Goal: Task Accomplishment & Management: Manage account settings

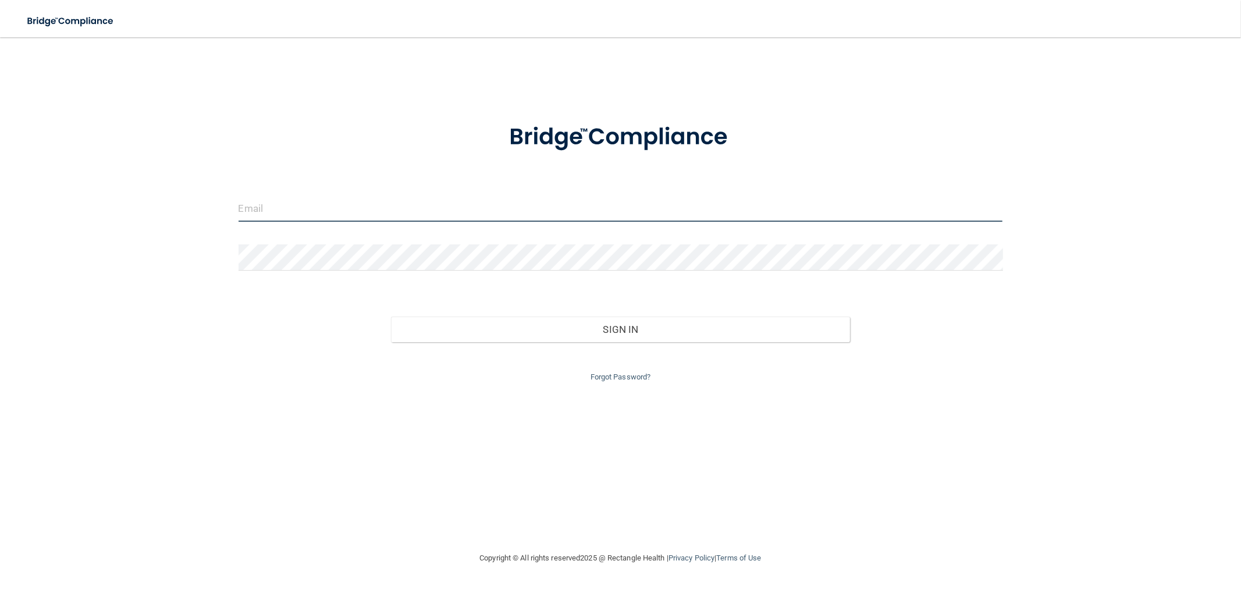
click at [536, 206] on input "email" at bounding box center [620, 208] width 764 height 26
type input "[EMAIL_ADDRESS][DOMAIN_NAME]"
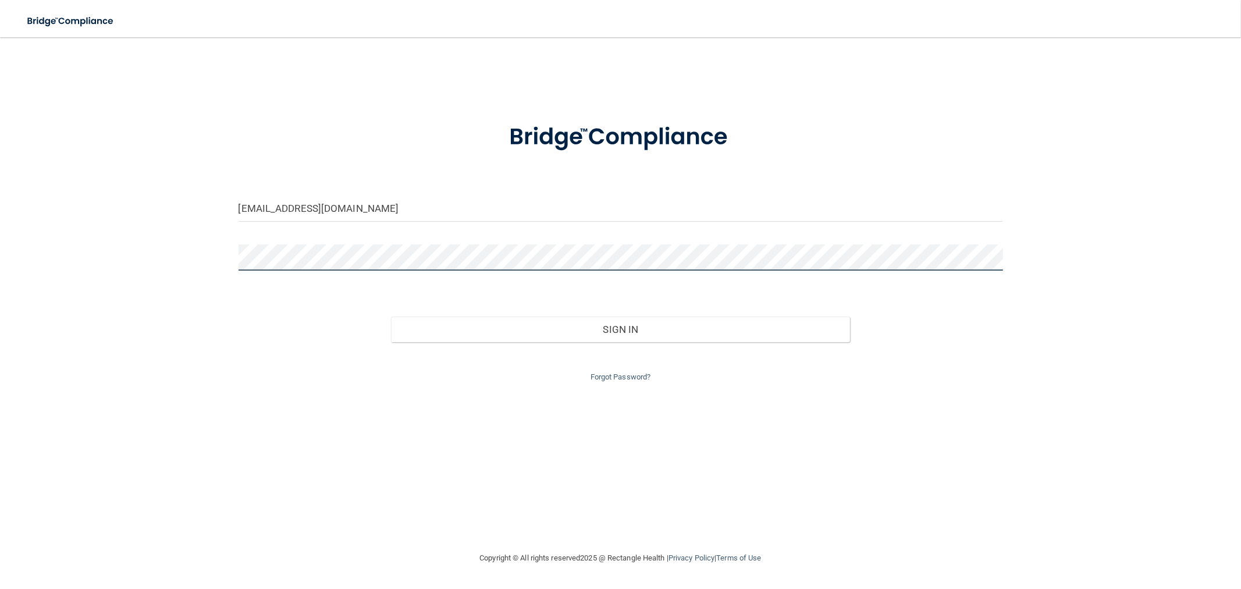
click at [391, 316] on button "Sign In" at bounding box center [620, 329] width 458 height 26
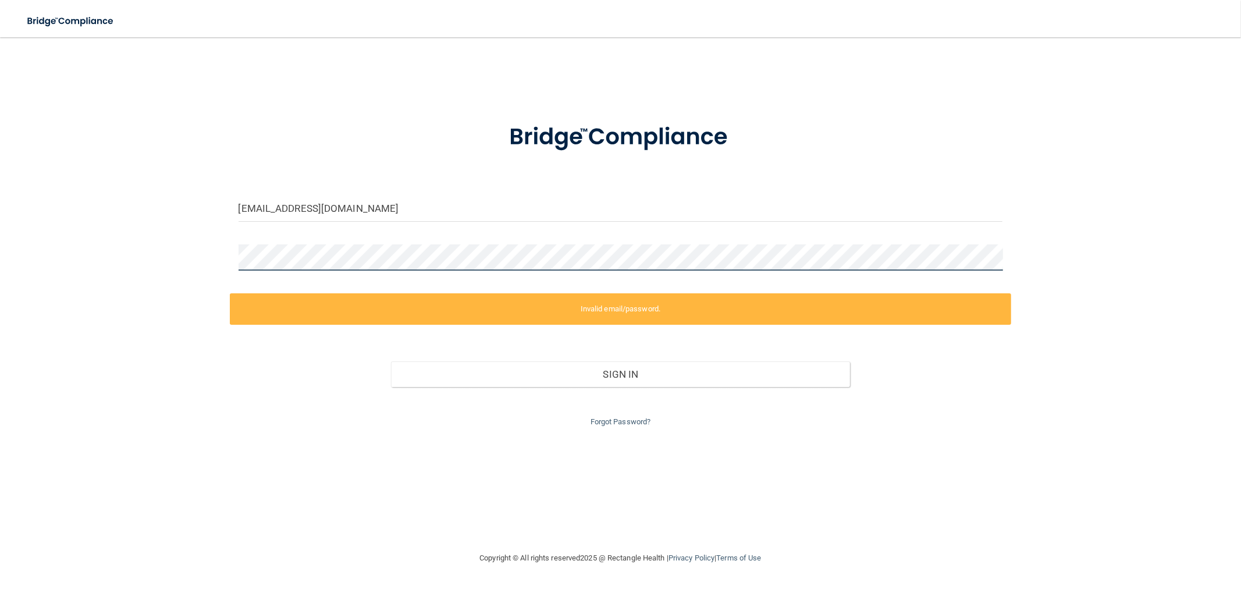
click at [202, 259] on div "[EMAIL_ADDRESS][DOMAIN_NAME] Invalid email/password. You don't have permission …" at bounding box center [620, 294] width 1194 height 490
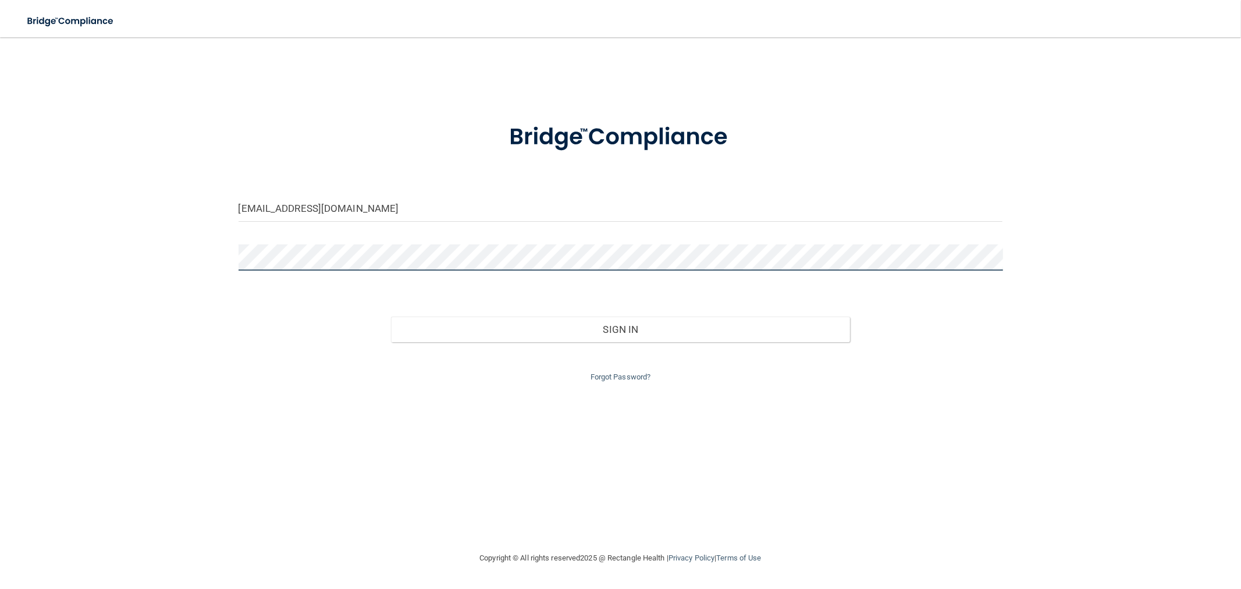
click at [391, 316] on button "Sign In" at bounding box center [620, 329] width 458 height 26
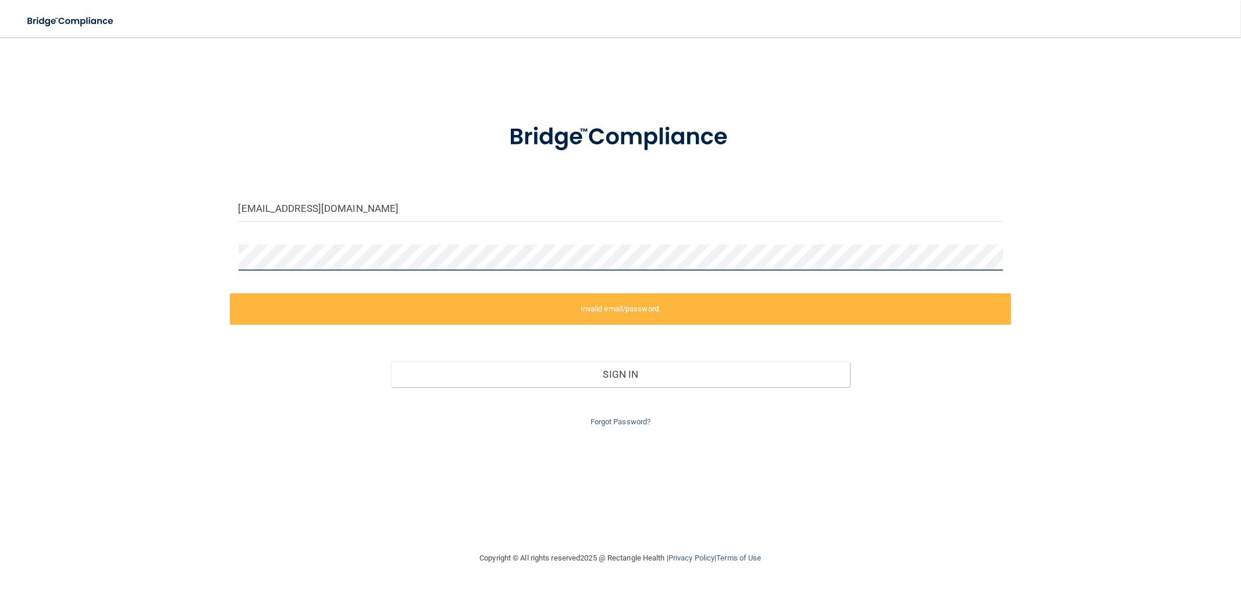
click at [60, 262] on div "[EMAIL_ADDRESS][DOMAIN_NAME] Invalid email/password. You don't have permission …" at bounding box center [620, 294] width 1194 height 490
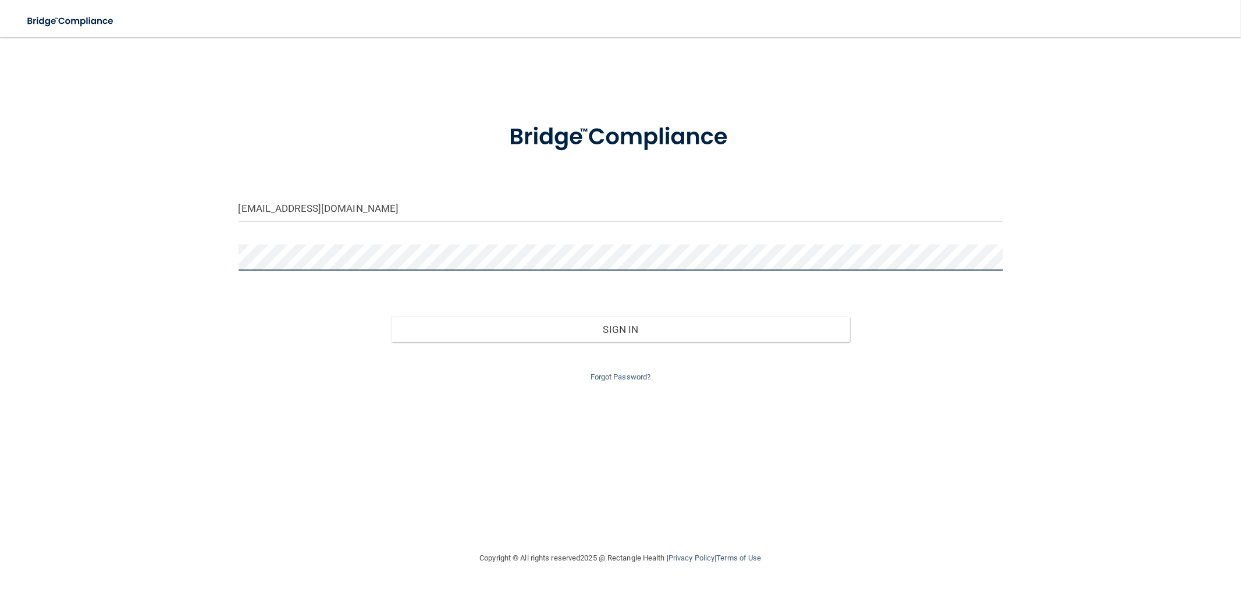
click at [391, 316] on button "Sign In" at bounding box center [620, 329] width 458 height 26
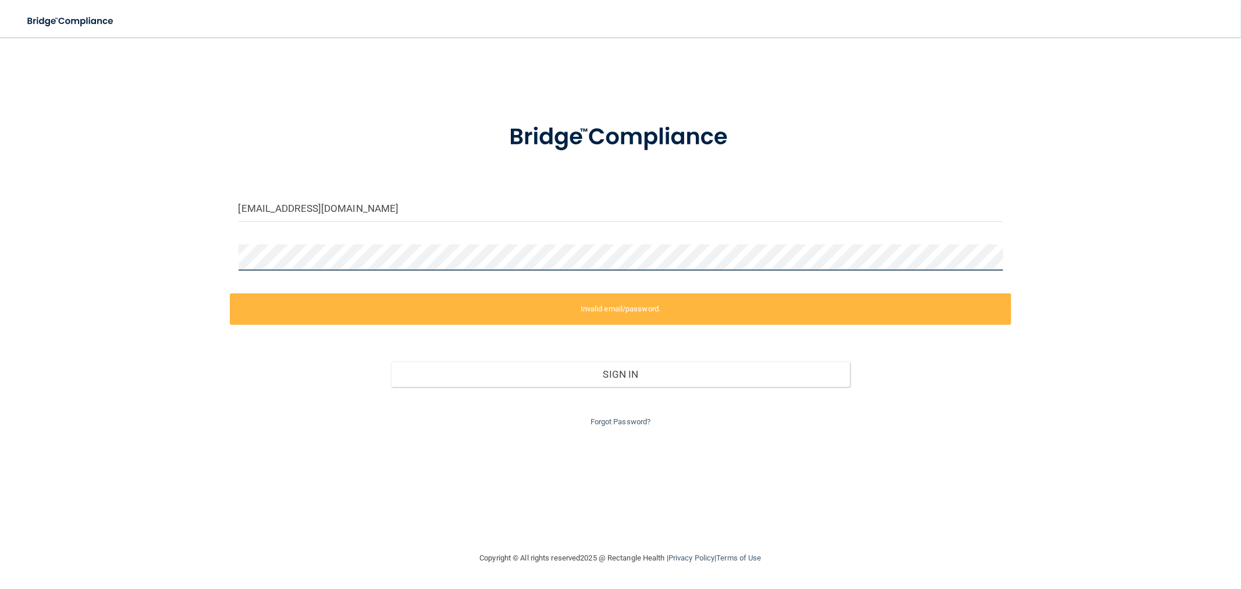
click at [68, 263] on div "[EMAIL_ADDRESS][DOMAIN_NAME] Invalid email/password. You don't have permission …" at bounding box center [620, 294] width 1194 height 490
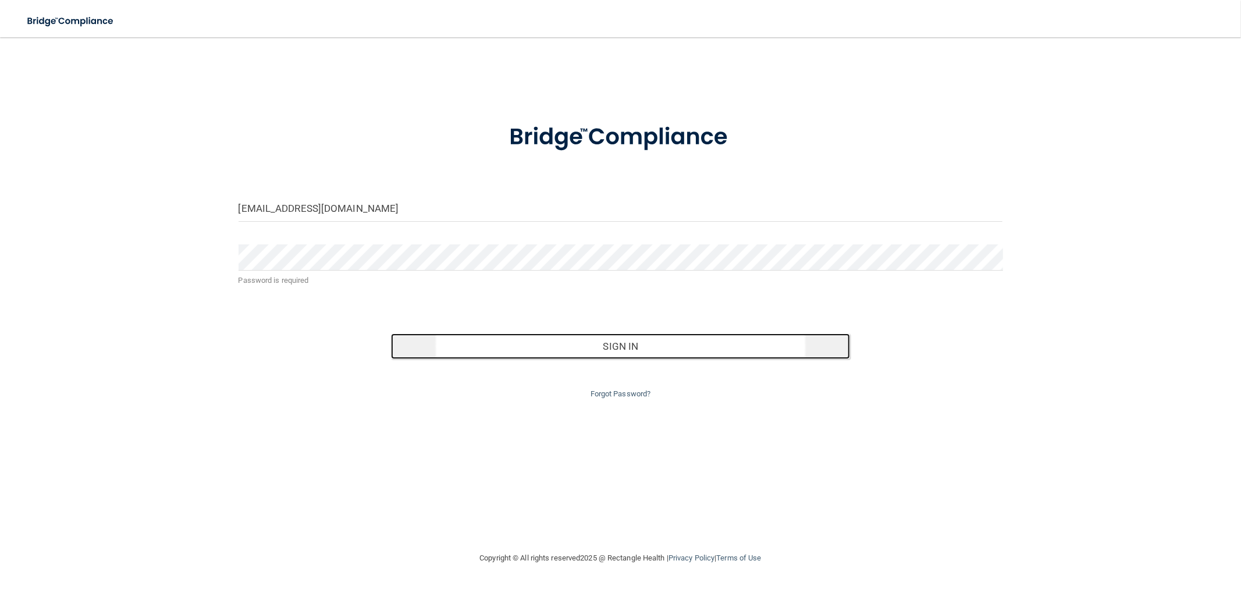
click at [641, 349] on button "Sign In" at bounding box center [620, 346] width 458 height 26
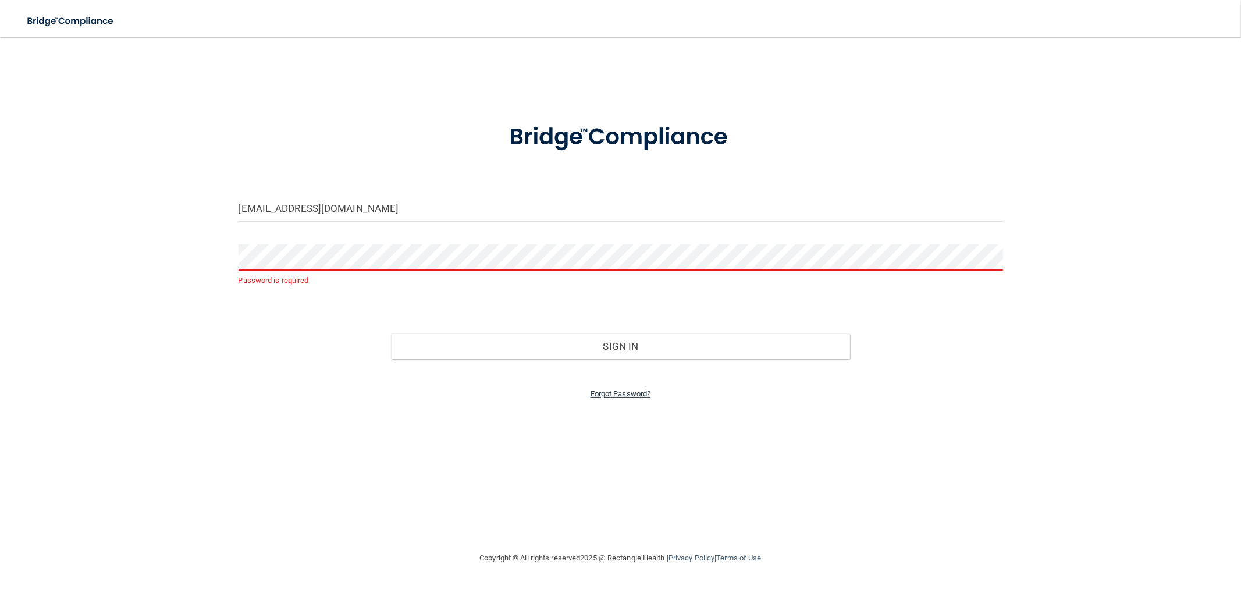
click at [623, 396] on link "Forgot Password?" at bounding box center [620, 393] width 60 height 9
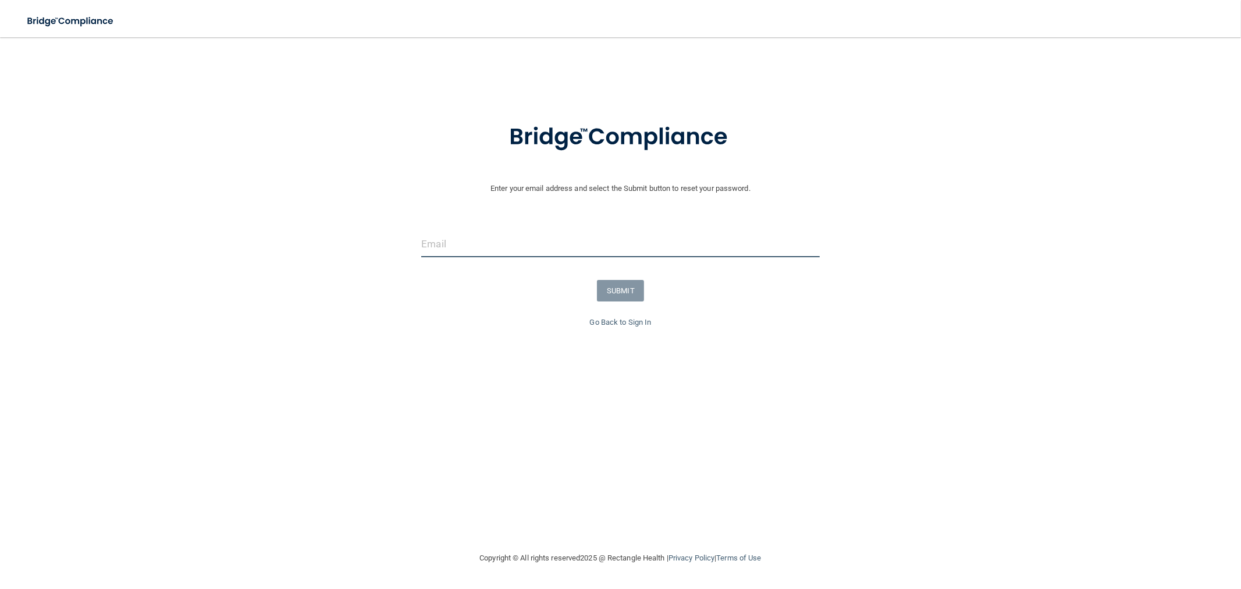
click at [487, 247] on input "email" at bounding box center [620, 244] width 398 height 26
type input "[EMAIL_ADDRESS][DOMAIN_NAME]"
click at [611, 286] on button "SUBMIT" at bounding box center [620, 291] width 47 height 22
